Goal: Entertainment & Leisure: Consume media (video, audio)

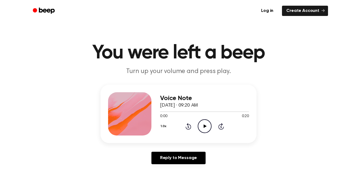
click at [205, 127] on icon at bounding box center [204, 126] width 3 height 4
click at [207, 126] on icon "Pause Audio" at bounding box center [205, 126] width 14 height 14
click at [206, 129] on icon "Play Audio" at bounding box center [205, 126] width 14 height 14
click at [205, 127] on icon at bounding box center [204, 126] width 3 height 4
click at [203, 127] on icon "Play Audio" at bounding box center [205, 126] width 14 height 14
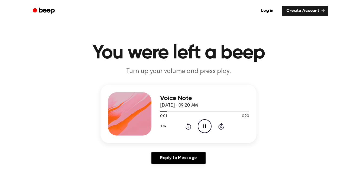
click at [203, 127] on icon at bounding box center [204, 126] width 2 height 4
click at [203, 127] on icon "Play Audio" at bounding box center [205, 126] width 14 height 14
click at [203, 127] on icon at bounding box center [204, 126] width 2 height 4
click at [203, 127] on icon "Play Audio" at bounding box center [205, 126] width 14 height 14
click at [203, 127] on icon at bounding box center [204, 126] width 2 height 4
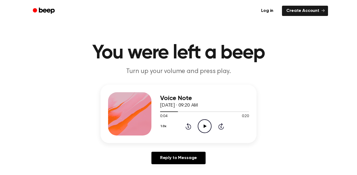
click at [203, 127] on icon "Play Audio" at bounding box center [205, 126] width 14 height 14
click at [203, 127] on icon at bounding box center [204, 126] width 2 height 4
click at [203, 127] on icon "Play Audio" at bounding box center [205, 126] width 14 height 14
click at [203, 127] on icon at bounding box center [204, 126] width 2 height 4
click at [203, 127] on icon "Play Audio" at bounding box center [205, 126] width 14 height 14
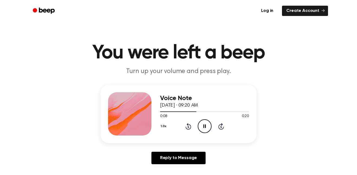
click at [203, 127] on icon at bounding box center [204, 126] width 2 height 4
click at [203, 127] on icon "Play Audio" at bounding box center [205, 126] width 14 height 14
click at [203, 127] on icon at bounding box center [204, 126] width 2 height 4
click at [203, 127] on icon "Play Audio" at bounding box center [205, 126] width 14 height 14
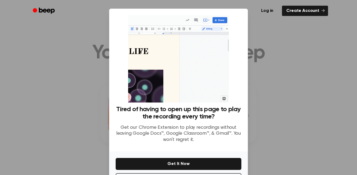
scroll to position [22, 0]
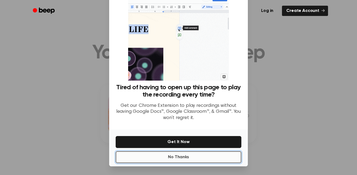
click at [196, 157] on button "No Thanks" at bounding box center [179, 157] width 126 height 12
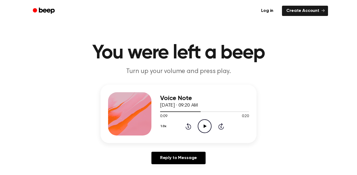
click at [202, 131] on icon "Play Audio" at bounding box center [205, 126] width 14 height 14
click at [209, 124] on icon "Play Audio" at bounding box center [205, 126] width 14 height 14
click at [209, 124] on icon "Pause Audio" at bounding box center [205, 126] width 14 height 14
click at [202, 125] on icon "Play Audio" at bounding box center [205, 126] width 14 height 14
click at [202, 125] on icon "Pause Audio" at bounding box center [205, 126] width 14 height 14
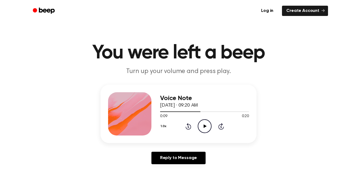
click at [202, 125] on icon "Play Audio" at bounding box center [205, 126] width 14 height 14
click at [202, 125] on icon "Pause Audio" at bounding box center [205, 126] width 14 height 14
click at [202, 124] on icon "Play Audio" at bounding box center [205, 126] width 14 height 14
click at [202, 124] on icon "Pause Audio" at bounding box center [205, 126] width 14 height 14
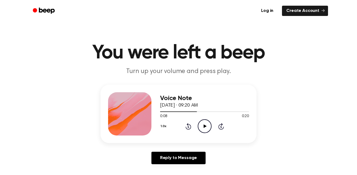
click at [202, 124] on icon "Play Audio" at bounding box center [205, 126] width 14 height 14
click at [202, 124] on icon "Pause Audio" at bounding box center [205, 126] width 14 height 14
click at [194, 129] on div "1.0x Rewind 5 seconds Play Audio Skip 5 seconds" at bounding box center [204, 126] width 89 height 14
click at [203, 123] on icon "Play Audio" at bounding box center [205, 126] width 14 height 14
click at [208, 122] on icon "Pause Audio" at bounding box center [205, 126] width 14 height 14
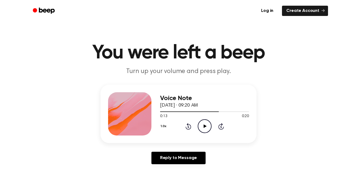
click at [208, 122] on icon "Play Audio" at bounding box center [205, 126] width 14 height 14
click at [208, 121] on icon "Play Audio" at bounding box center [205, 126] width 14 height 14
click at [208, 121] on icon "Pause Audio" at bounding box center [205, 126] width 14 height 14
click at [208, 121] on icon "Play Audio" at bounding box center [205, 126] width 14 height 14
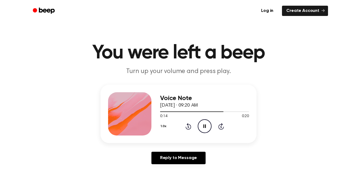
click at [208, 121] on icon "Pause Audio" at bounding box center [205, 126] width 14 height 14
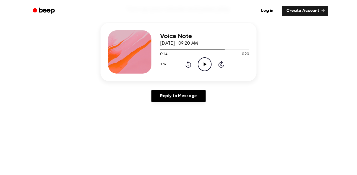
scroll to position [61, 0]
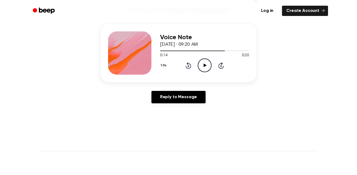
click at [199, 61] on circle at bounding box center [204, 65] width 13 height 13
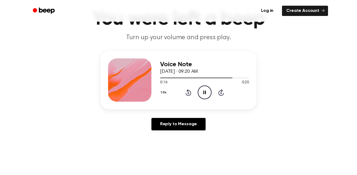
scroll to position [33, 0]
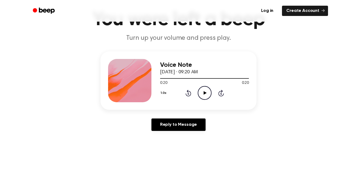
click at [206, 97] on icon "Play Audio" at bounding box center [205, 93] width 14 height 14
click at [205, 97] on icon "Pause Audio" at bounding box center [205, 93] width 14 height 14
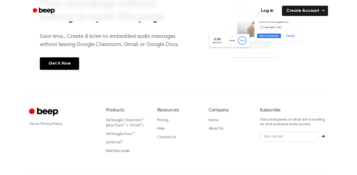
scroll to position [261, 0]
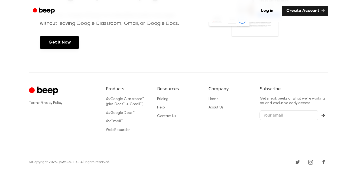
click at [317, 137] on div "Terms · Privacy Policy Products for Google Classroom™ (plus Docs™ + Gmail™) for…" at bounding box center [178, 111] width 299 height 77
click at [315, 136] on div "Subscribe Get sneak peeks of what we’re working on and exclusive early access." at bounding box center [294, 111] width 68 height 50
click at [314, 105] on p "Get sneak peeks of what we’re working on and exclusive early access." at bounding box center [294, 101] width 68 height 9
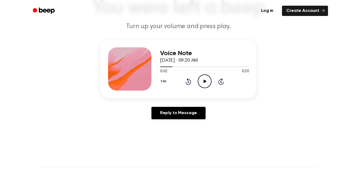
scroll to position [0, 0]
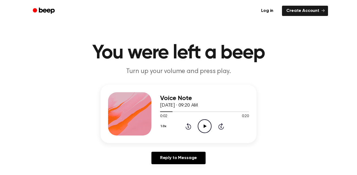
click at [203, 128] on icon "Play Audio" at bounding box center [205, 126] width 14 height 14
click at [201, 124] on icon "Pause Audio" at bounding box center [205, 126] width 14 height 14
click at [202, 121] on icon "Play Audio" at bounding box center [205, 126] width 14 height 14
click at [211, 129] on icon "Pause Audio" at bounding box center [205, 126] width 14 height 14
click at [205, 124] on icon "Play Audio" at bounding box center [205, 126] width 14 height 14
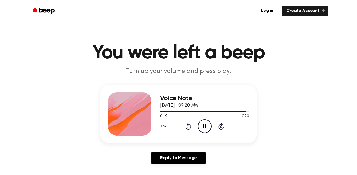
click at [205, 124] on icon "Pause Audio" at bounding box center [205, 126] width 14 height 14
click at [203, 126] on icon at bounding box center [204, 126] width 3 height 4
click at [211, 126] on circle at bounding box center [204, 126] width 13 height 13
click at [200, 128] on icon "Play Audio" at bounding box center [205, 126] width 14 height 14
